Goal: Information Seeking & Learning: Find specific fact

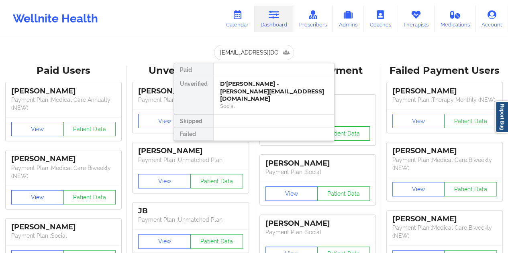
click at [251, 86] on div "D'[PERSON_NAME] - [PERSON_NAME][EMAIL_ADDRESS][DOMAIN_NAME]" at bounding box center [274, 91] width 108 height 22
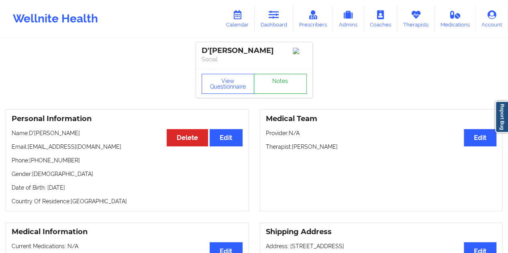
click at [276, 90] on link "Notes" at bounding box center [280, 84] width 53 height 20
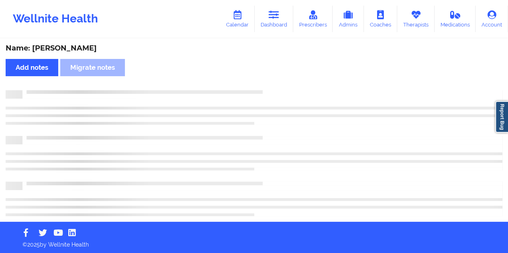
click at [86, 50] on div "Name: [PERSON_NAME]" at bounding box center [254, 48] width 497 height 9
copy div "[PERSON_NAME]"
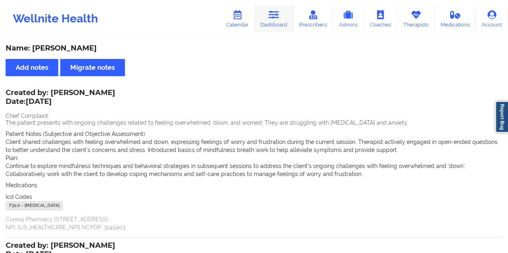
click at [278, 19] on icon at bounding box center [274, 14] width 10 height 9
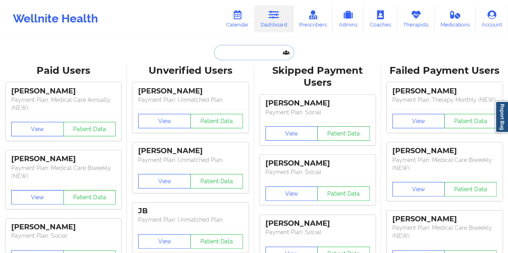
click at [256, 51] on input "text" at bounding box center [254, 52] width 80 height 15
paste input "[EMAIL_ADDRESS][DOMAIN_NAME]"
type input "[EMAIL_ADDRESS][DOMAIN_NAME]"
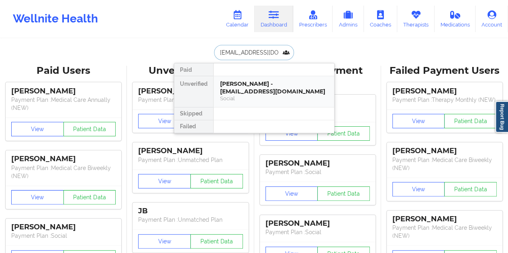
click at [257, 92] on div "[PERSON_NAME] - [EMAIL_ADDRESS][DOMAIN_NAME]" at bounding box center [274, 87] width 108 height 15
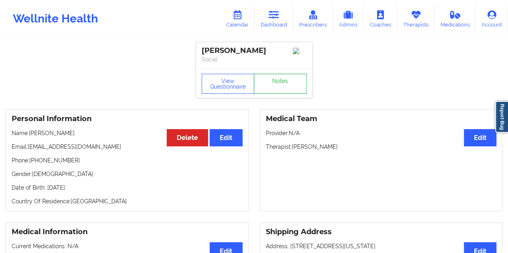
click at [285, 79] on link "Notes" at bounding box center [280, 84] width 53 height 20
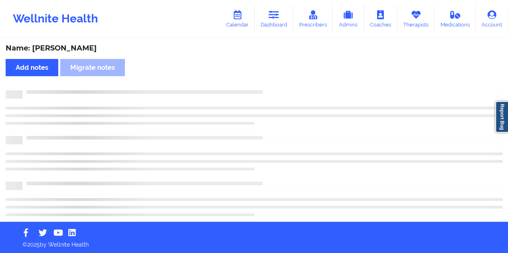
click at [81, 45] on div "Name: [PERSON_NAME]" at bounding box center [254, 48] width 497 height 9
click at [82, 45] on div "Name: [PERSON_NAME]" at bounding box center [254, 48] width 497 height 9
copy div "[PERSON_NAME]"
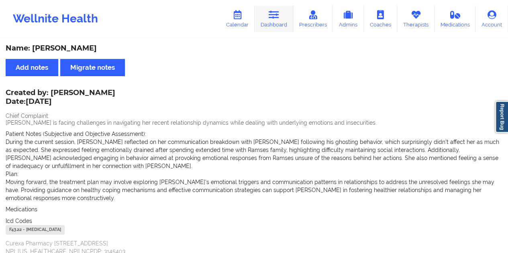
drag, startPoint x: 263, startPoint y: 24, endPoint x: 267, endPoint y: 28, distance: 5.4
click at [263, 24] on link "Dashboard" at bounding box center [274, 19] width 39 height 27
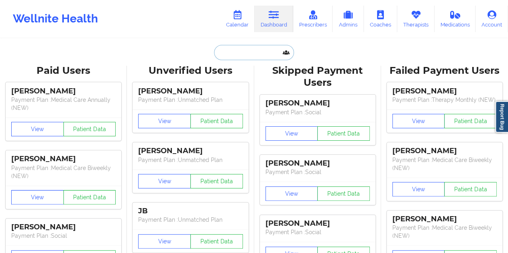
click at [264, 55] on input "text" at bounding box center [254, 52] width 80 height 15
paste input "[EMAIL_ADDRESS][DOMAIN_NAME]"
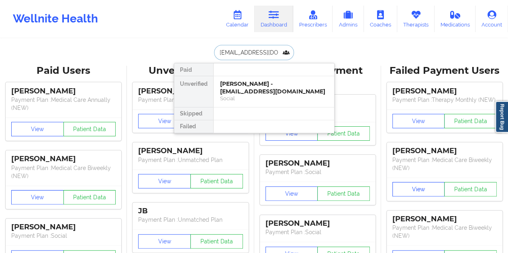
type input "[EMAIL_ADDRESS][DOMAIN_NAME]"
click at [256, 89] on div "[PERSON_NAME] - [EMAIL_ADDRESS][DOMAIN_NAME]" at bounding box center [274, 87] width 108 height 15
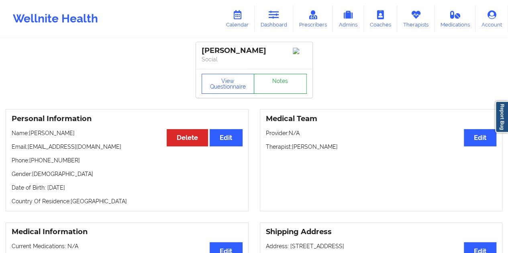
click at [278, 85] on link "Notes" at bounding box center [280, 84] width 53 height 20
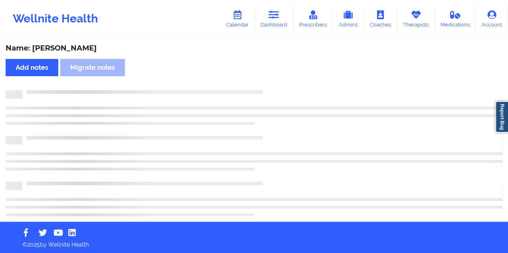
click at [74, 49] on div "Name: [PERSON_NAME]" at bounding box center [254, 48] width 497 height 9
copy div "[PERSON_NAME]"
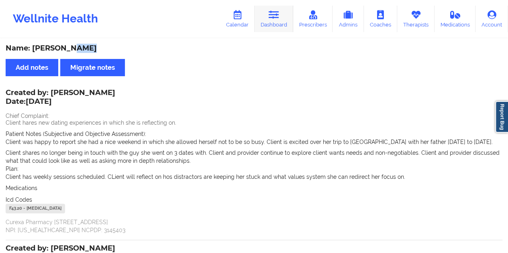
click at [274, 19] on icon at bounding box center [274, 14] width 10 height 9
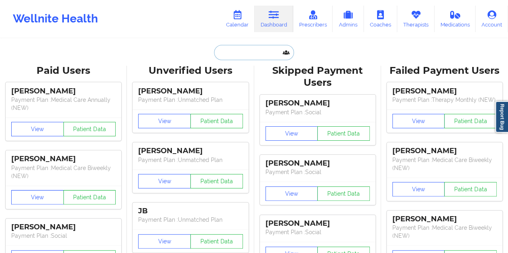
click at [263, 51] on input "text" at bounding box center [254, 52] width 80 height 15
paste input "[PERSON_NAME][EMAIL_ADDRESS][DOMAIN_NAME]"
type input "[PERSON_NAME][EMAIL_ADDRESS][DOMAIN_NAME]"
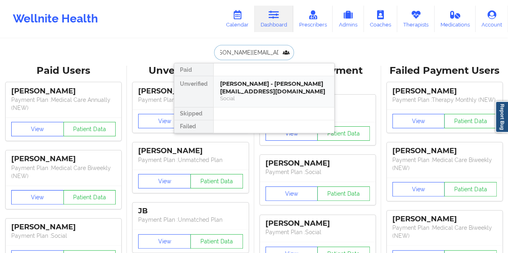
click at [264, 94] on div "[PERSON_NAME] - [PERSON_NAME][EMAIL_ADDRESS][DOMAIN_NAME]" at bounding box center [274, 87] width 108 height 15
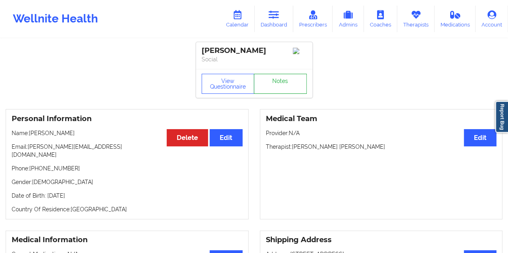
click at [278, 86] on link "Notes" at bounding box center [280, 84] width 53 height 20
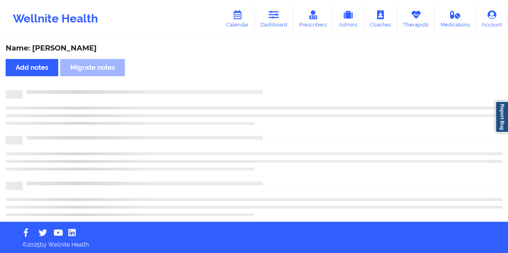
click at [75, 49] on div "Name: [PERSON_NAME]" at bounding box center [254, 48] width 497 height 9
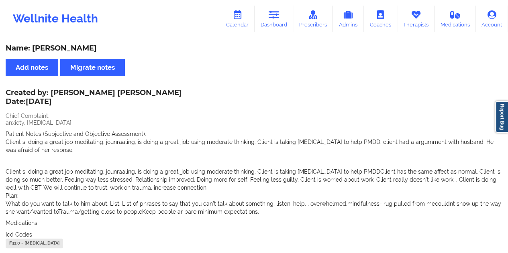
copy div "[PERSON_NAME]"
click at [267, 18] on link "Dashboard" at bounding box center [274, 19] width 39 height 27
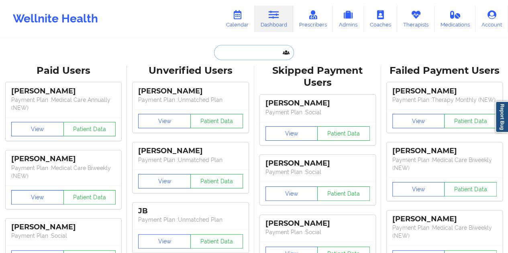
click at [264, 55] on input "text" at bounding box center [254, 52] width 80 height 15
paste input "[EMAIL_ADDRESS][DOMAIN_NAME]"
type input "[EMAIL_ADDRESS][DOMAIN_NAME]"
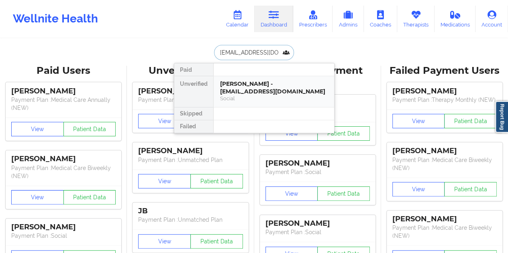
click at [245, 95] on div "Social" at bounding box center [274, 98] width 108 height 7
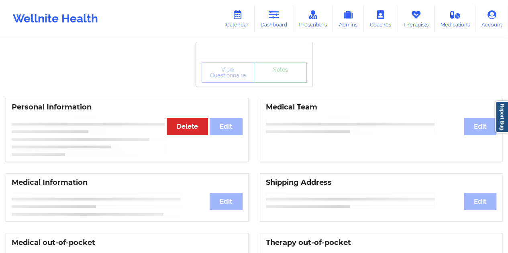
click at [274, 81] on link "Notes" at bounding box center [280, 73] width 53 height 20
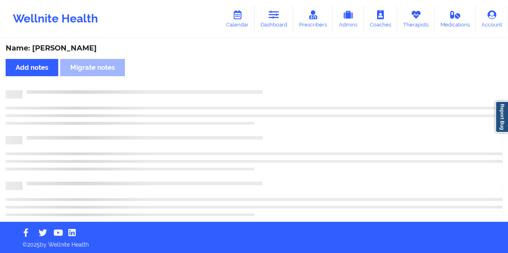
click at [68, 53] on div "Name: [PERSON_NAME]" at bounding box center [254, 48] width 497 height 9
copy div "[PERSON_NAME]"
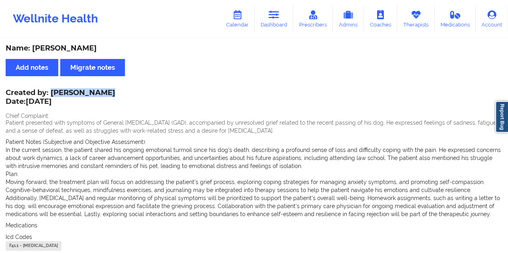
drag, startPoint x: 53, startPoint y: 94, endPoint x: 105, endPoint y: 93, distance: 52.6
click at [105, 93] on div "Created by: [PERSON_NAME] Date: [DATE]" at bounding box center [61, 98] width 110 height 18
copy div "[PERSON_NAME]"
click at [276, 20] on link "Dashboard" at bounding box center [274, 19] width 39 height 27
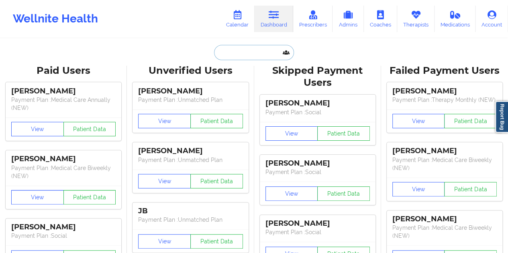
click at [250, 50] on input "text" at bounding box center [254, 52] width 80 height 15
paste input "[EMAIL_ADDRESS][DOMAIN_NAME]"
type input "[EMAIL_ADDRESS][DOMAIN_NAME]"
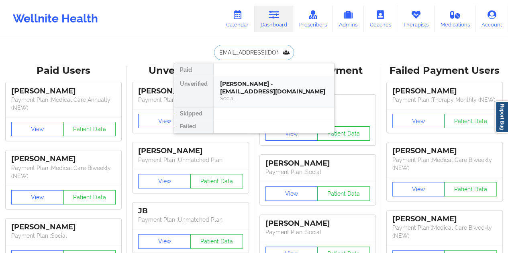
click at [262, 88] on div "[PERSON_NAME] - [EMAIL_ADDRESS][DOMAIN_NAME]" at bounding box center [274, 87] width 108 height 15
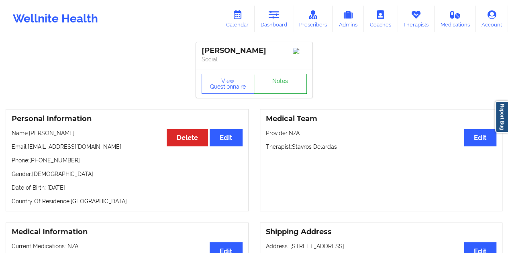
click at [287, 90] on link "Notes" at bounding box center [280, 84] width 53 height 20
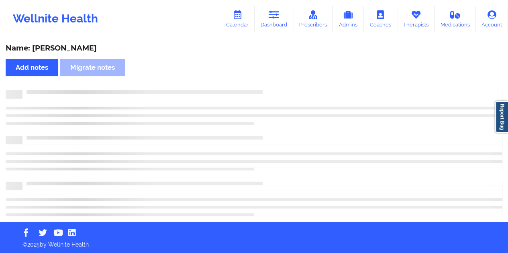
click at [98, 52] on div "Name: [PERSON_NAME]" at bounding box center [254, 48] width 497 height 9
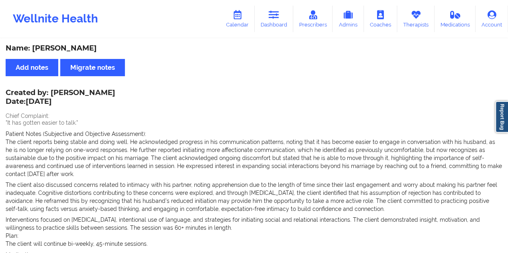
copy div "[PERSON_NAME]"
click at [269, 19] on link "Dashboard" at bounding box center [274, 19] width 39 height 27
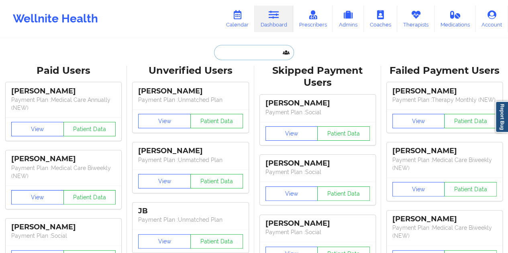
click at [255, 54] on input "text" at bounding box center [254, 52] width 80 height 15
paste input "[EMAIL_ADDRESS][DOMAIN_NAME]"
type input "[EMAIL_ADDRESS][DOMAIN_NAME]"
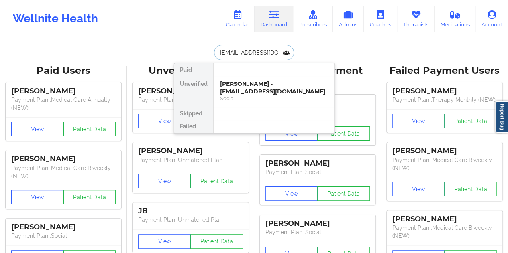
scroll to position [0, 10]
click at [254, 94] on div "[PERSON_NAME] - [EMAIL_ADDRESS][DOMAIN_NAME]" at bounding box center [274, 87] width 108 height 15
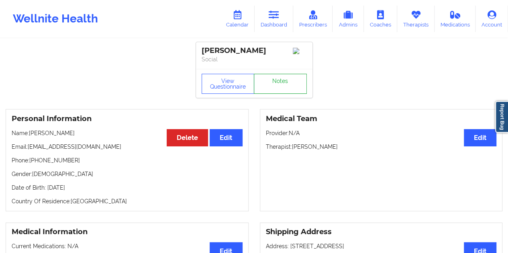
click at [283, 84] on link "Notes" at bounding box center [280, 84] width 53 height 20
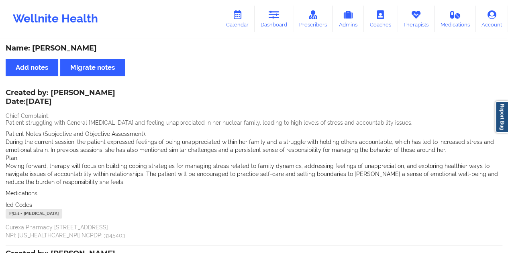
drag, startPoint x: 51, startPoint y: 91, endPoint x: 106, endPoint y: 91, distance: 55.0
click at [106, 91] on div "Created by: [PERSON_NAME] Date: [DATE]" at bounding box center [61, 98] width 110 height 18
copy div "[PERSON_NAME]"
drag, startPoint x: 276, startPoint y: 17, endPoint x: 272, endPoint y: 34, distance: 17.2
click at [276, 17] on icon at bounding box center [274, 14] width 10 height 9
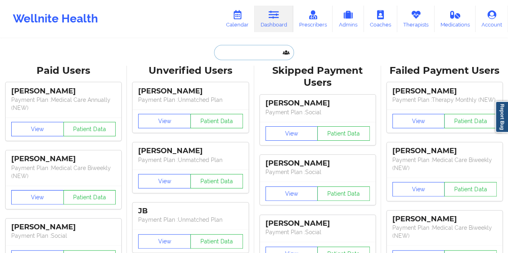
click at [239, 55] on input "text" at bounding box center [254, 52] width 80 height 15
paste input "[EMAIL_ADDRESS][DOMAIN_NAME]"
type input "[EMAIL_ADDRESS][DOMAIN_NAME]"
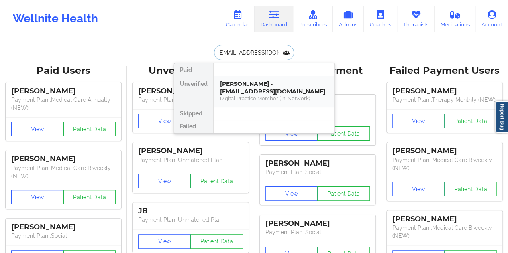
click at [247, 97] on div "Digital Practice Member (In-Network)" at bounding box center [274, 98] width 108 height 7
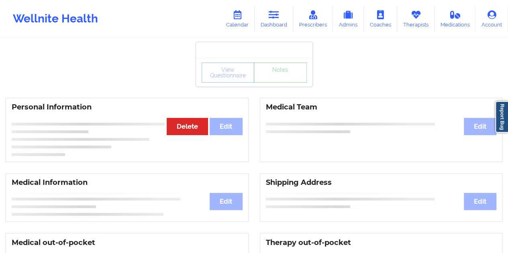
click at [278, 83] on link "Notes" at bounding box center [280, 73] width 53 height 20
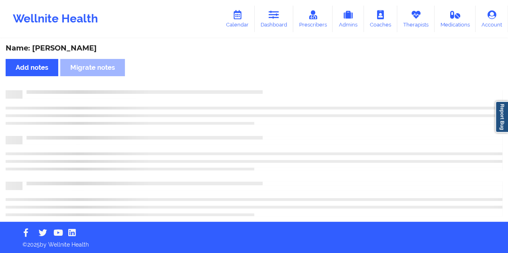
click at [69, 48] on div "Name: [PERSON_NAME]" at bounding box center [254, 48] width 497 height 9
copy div "[PERSON_NAME]"
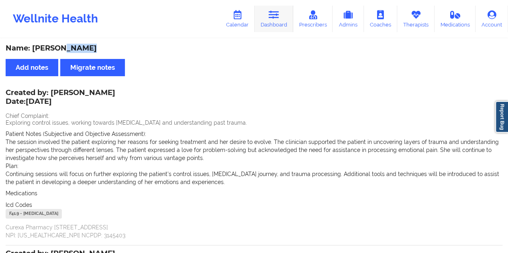
click at [279, 17] on icon at bounding box center [274, 14] width 10 height 9
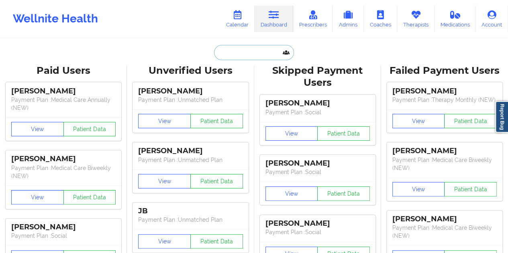
click at [231, 58] on input "text" at bounding box center [254, 52] width 80 height 15
paste input "[EMAIL_ADDRESS][DOMAIN_NAME]"
type input "[EMAIL_ADDRESS][DOMAIN_NAME]"
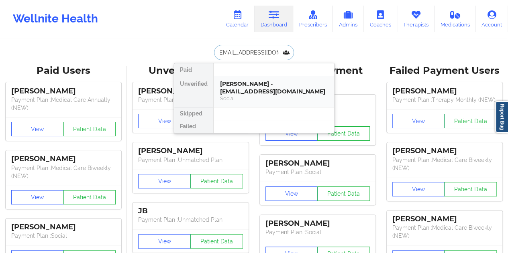
click at [270, 88] on div "[PERSON_NAME] - [EMAIL_ADDRESS][DOMAIN_NAME]" at bounding box center [274, 87] width 108 height 15
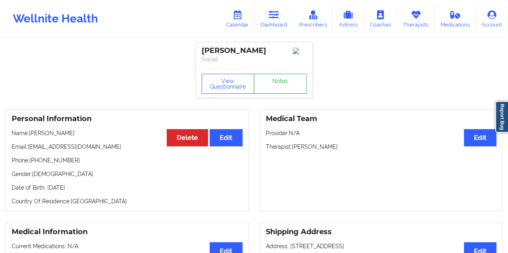
click at [280, 79] on link "Notes" at bounding box center [280, 84] width 53 height 20
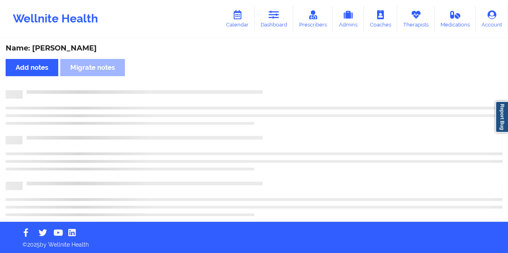
click at [67, 43] on div "Name: [PERSON_NAME] Add notes Migrate notes" at bounding box center [254, 130] width 508 height 183
copy div "Belle"
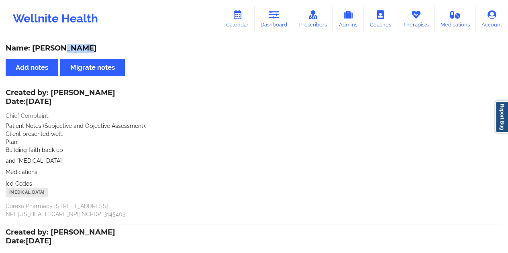
drag, startPoint x: 52, startPoint y: 90, endPoint x: 117, endPoint y: 91, distance: 65.1
click at [115, 91] on div "Created by: [PERSON_NAME] Date: [DATE]" at bounding box center [61, 98] width 110 height 18
click at [278, 16] on icon at bounding box center [274, 14] width 10 height 9
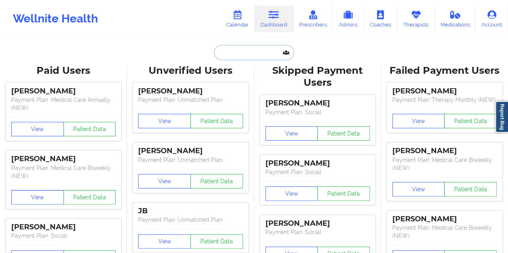
click at [237, 55] on input "text" at bounding box center [254, 52] width 80 height 15
paste input "[EMAIL_ADDRESS][DOMAIN_NAME]"
type input "[EMAIL_ADDRESS][DOMAIN_NAME]"
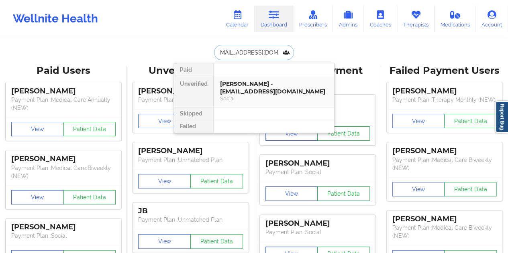
click at [267, 96] on div "Social" at bounding box center [274, 98] width 108 height 7
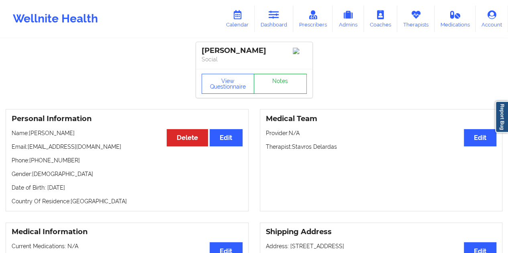
click at [282, 87] on link "Notes" at bounding box center [280, 84] width 53 height 20
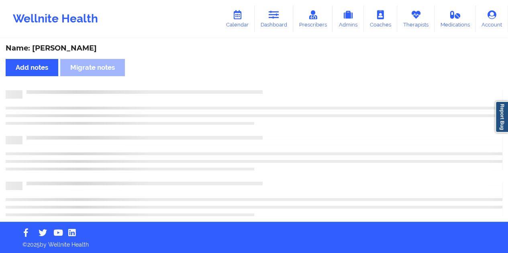
click at [78, 50] on div "Name: [PERSON_NAME]" at bounding box center [254, 48] width 497 height 9
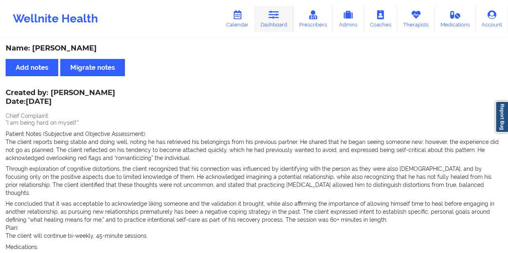
click at [286, 21] on link "Dashboard" at bounding box center [274, 19] width 39 height 27
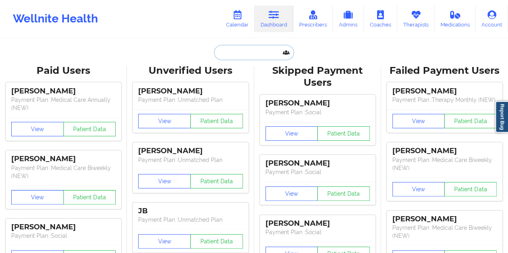
click at [229, 57] on input "text" at bounding box center [254, 52] width 80 height 15
paste input "[EMAIL_ADDRESS][DOMAIN_NAME]"
type input "[EMAIL_ADDRESS][DOMAIN_NAME]"
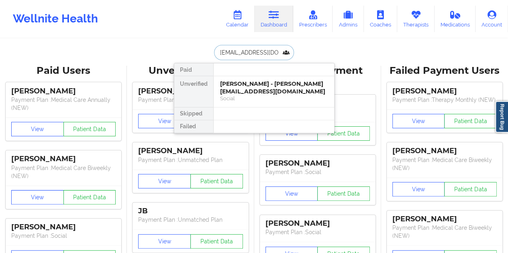
click at [264, 91] on div "[PERSON_NAME] - [PERSON_NAME][EMAIL_ADDRESS][DOMAIN_NAME]" at bounding box center [274, 87] width 108 height 15
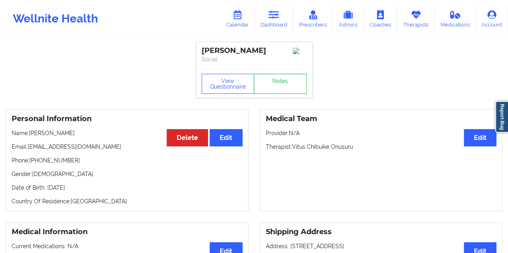
click at [274, 85] on link "Notes" at bounding box center [280, 84] width 53 height 20
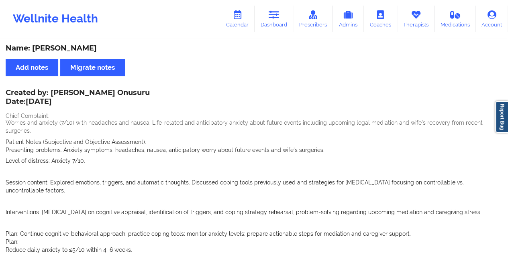
drag, startPoint x: 272, startPoint y: 20, endPoint x: 268, endPoint y: 33, distance: 13.3
click at [272, 20] on link "Dashboard" at bounding box center [274, 19] width 39 height 27
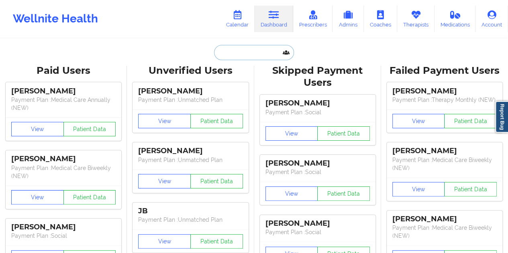
click at [236, 53] on input "text" at bounding box center [254, 52] width 80 height 15
paste input "[EMAIL_ADDRESS][DOMAIN_NAME]"
type input "[EMAIL_ADDRESS][DOMAIN_NAME]"
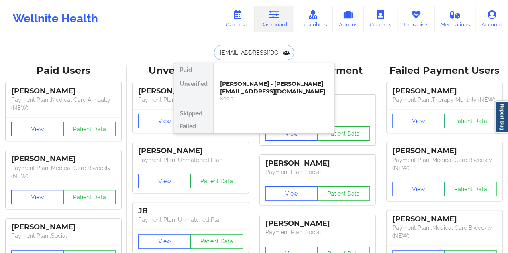
scroll to position [0, 7]
click at [256, 96] on div "Social" at bounding box center [274, 98] width 108 height 7
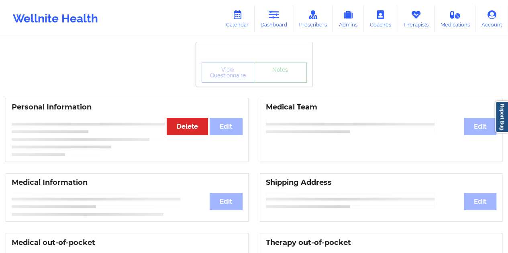
click at [278, 83] on link "Notes" at bounding box center [280, 73] width 53 height 20
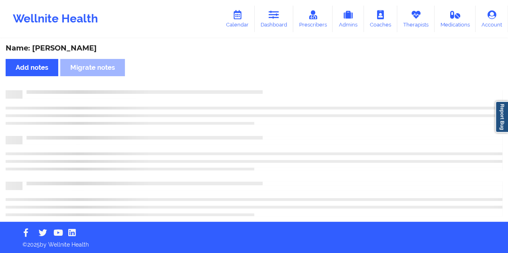
click at [72, 52] on div "Name: [PERSON_NAME]" at bounding box center [254, 48] width 497 height 9
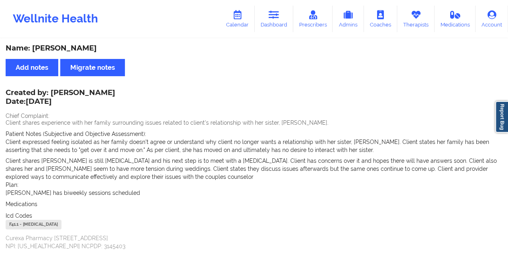
click at [270, 5] on div "Wellnite Health Calendar Dashboard Prescribers Admins Coaches Therapists Medica…" at bounding box center [254, 19] width 508 height 32
click at [277, 20] on link "Dashboard" at bounding box center [274, 19] width 39 height 27
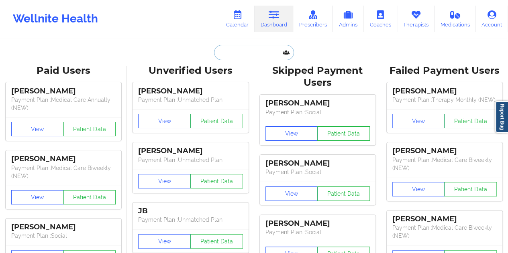
click at [227, 53] on input "text" at bounding box center [254, 52] width 80 height 15
paste input "[EMAIL_ADDRESS][DOMAIN_NAME]"
type input "[EMAIL_ADDRESS][DOMAIN_NAME]"
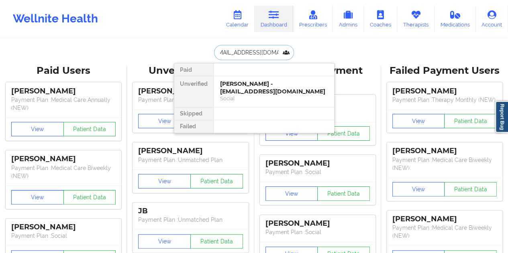
click at [268, 93] on div "[PERSON_NAME] - [EMAIL_ADDRESS][DOMAIN_NAME]" at bounding box center [274, 87] width 108 height 15
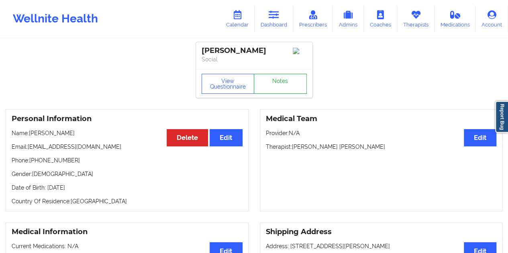
click at [280, 81] on link "Notes" at bounding box center [280, 84] width 53 height 20
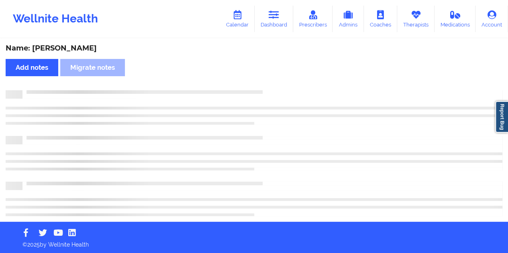
click at [85, 49] on div "Name: [PERSON_NAME]" at bounding box center [254, 48] width 497 height 9
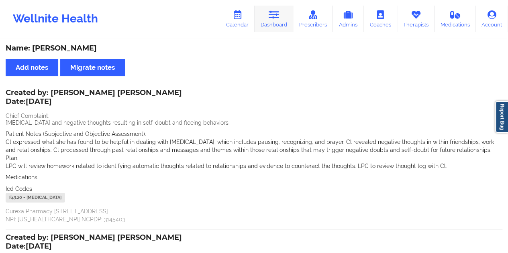
click at [272, 17] on icon at bounding box center [274, 14] width 10 height 9
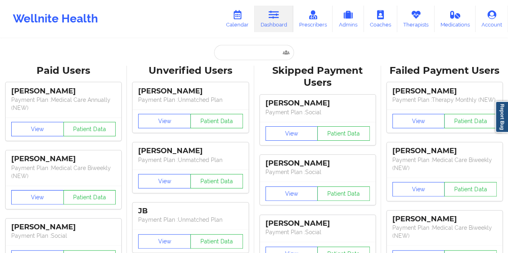
click at [247, 47] on input "text" at bounding box center [254, 52] width 80 height 15
paste input "[EMAIL_ADDRESS][PERSON_NAME][DOMAIN_NAME]"
type input "[EMAIL_ADDRESS][PERSON_NAME][DOMAIN_NAME]"
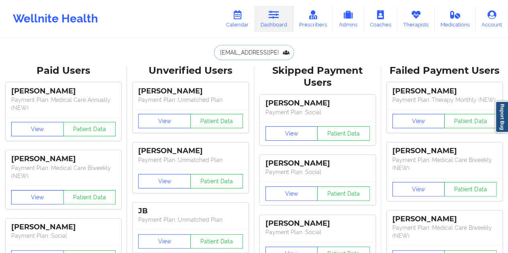
scroll to position [0, 2]
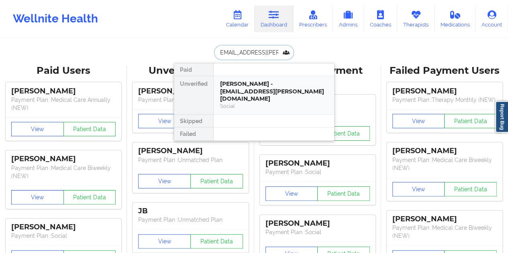
click at [248, 90] on div "[PERSON_NAME] - [EMAIL_ADDRESS][PERSON_NAME][DOMAIN_NAME]" at bounding box center [274, 91] width 108 height 22
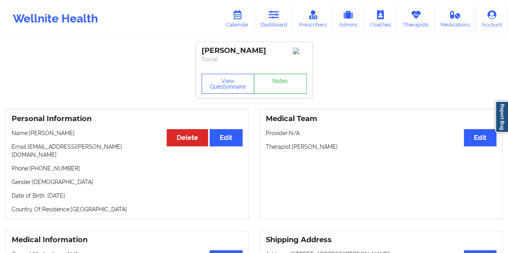
click at [281, 80] on link "Notes" at bounding box center [280, 84] width 53 height 20
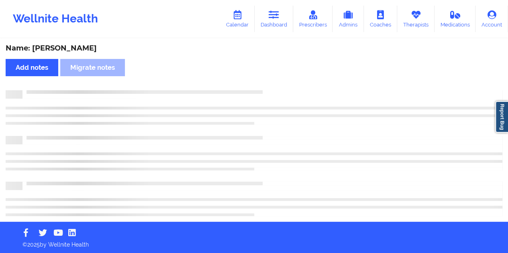
click at [83, 46] on div "Name: [PERSON_NAME]" at bounding box center [254, 48] width 497 height 9
